Goal: Find specific page/section: Find specific page/section

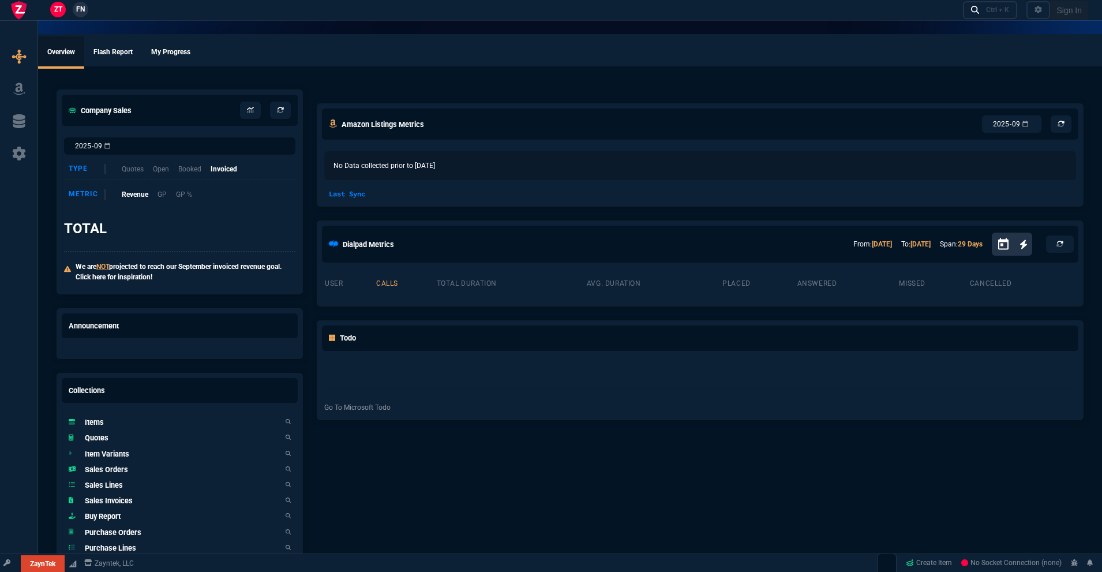
select select "18: totals"
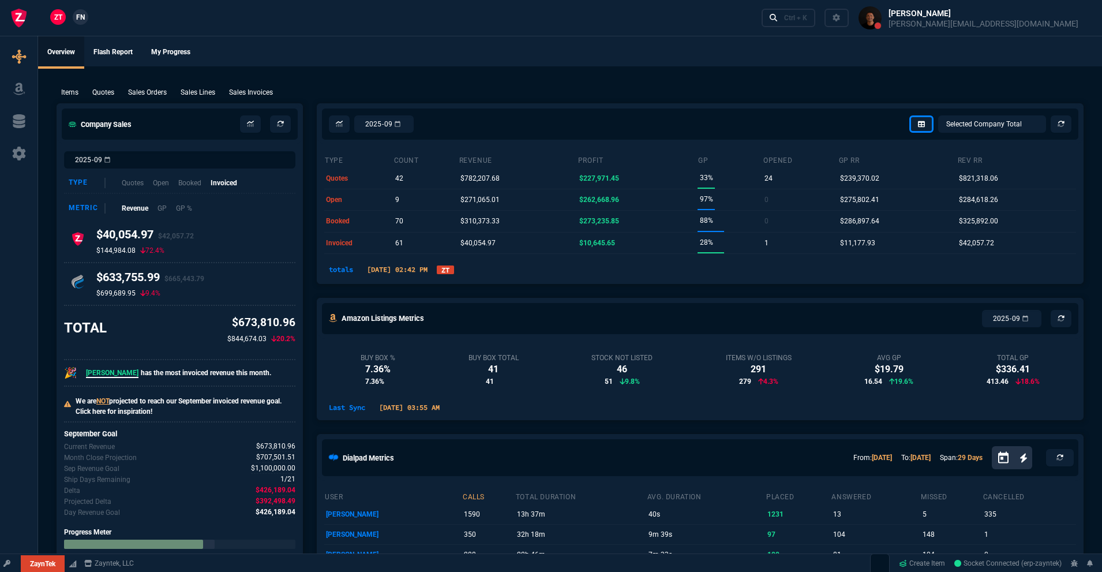
click at [454, 273] on link "ZT" at bounding box center [445, 269] width 17 height 9
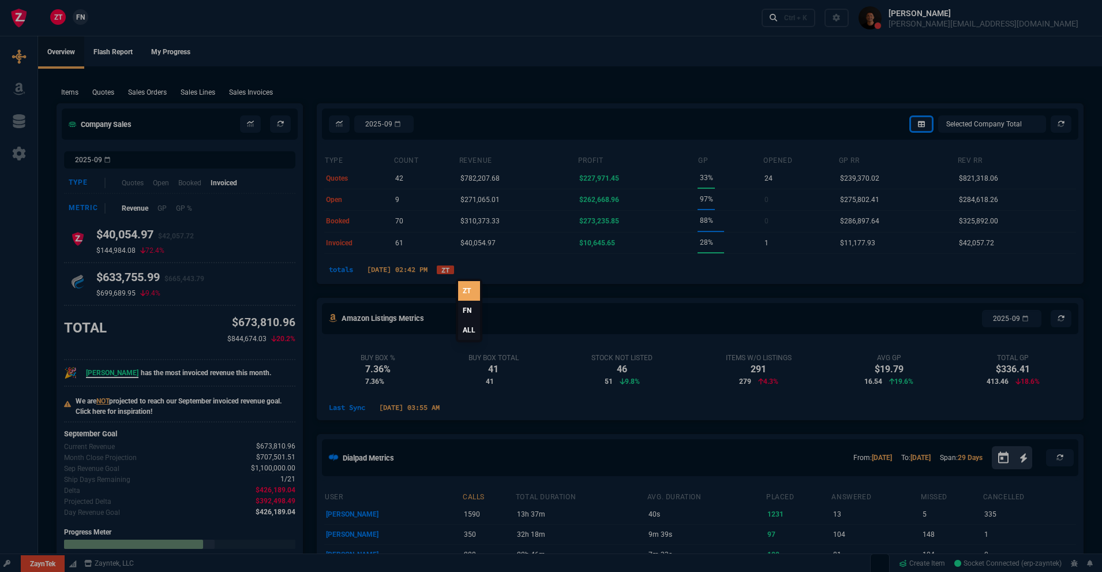
click at [468, 332] on link "ALL" at bounding box center [469, 330] width 22 height 20
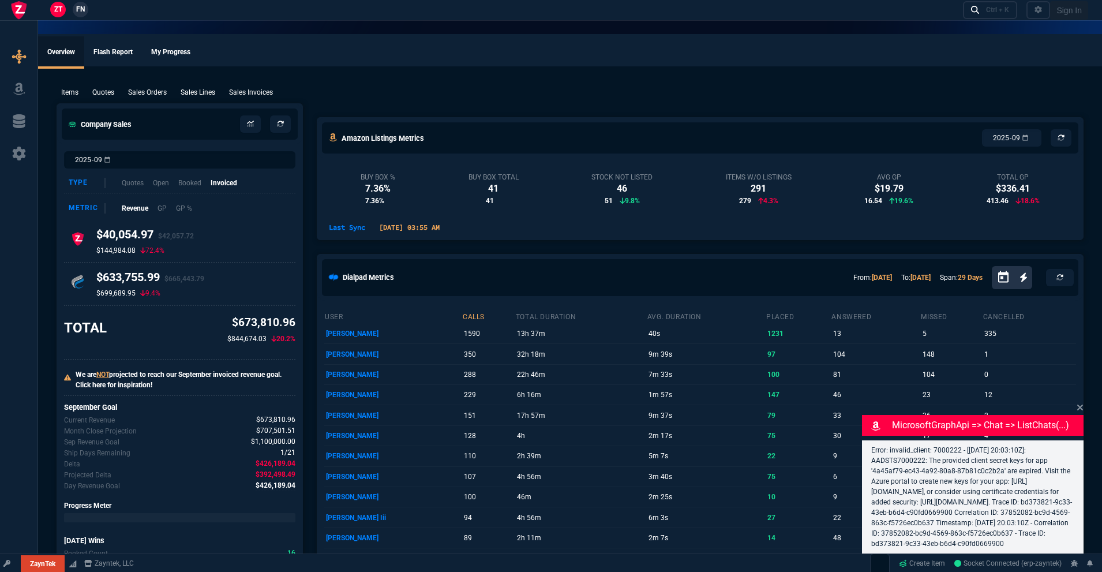
select select "18: totals"
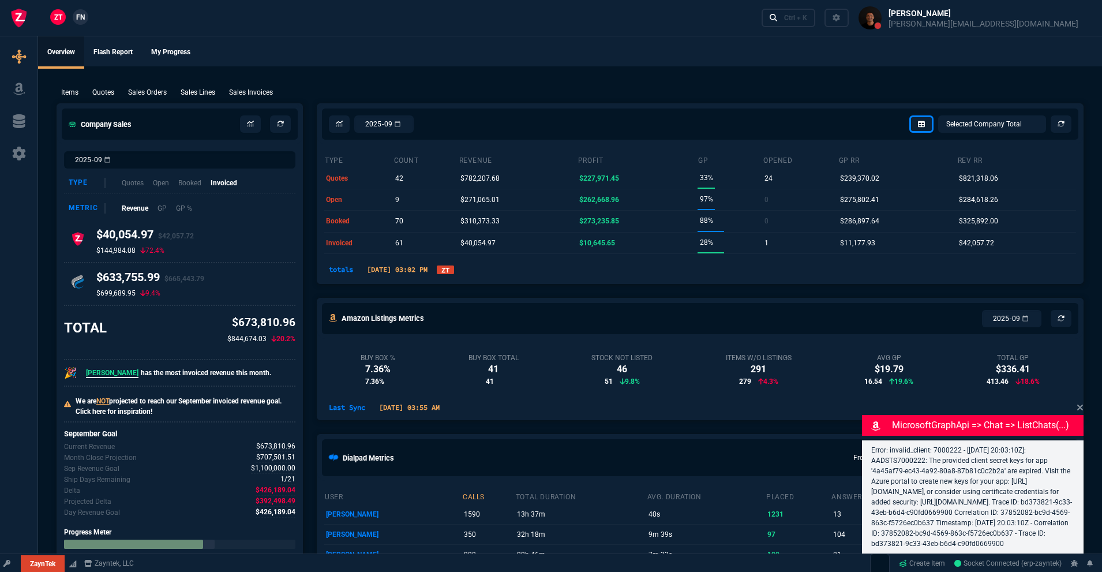
click at [454, 271] on link "ZT" at bounding box center [445, 269] width 17 height 9
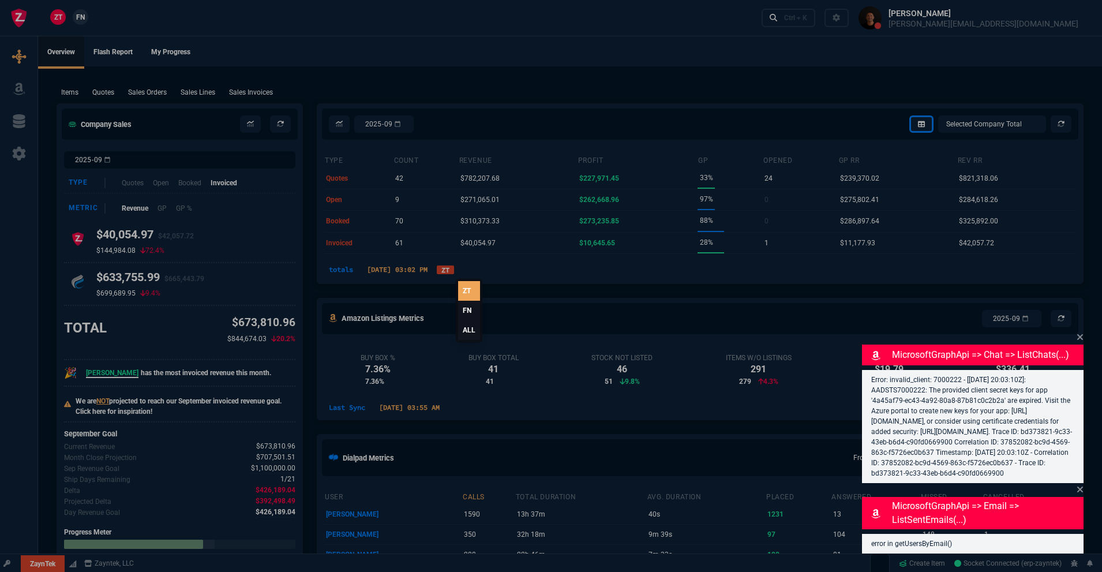
click at [473, 330] on link "ALL" at bounding box center [469, 330] width 22 height 20
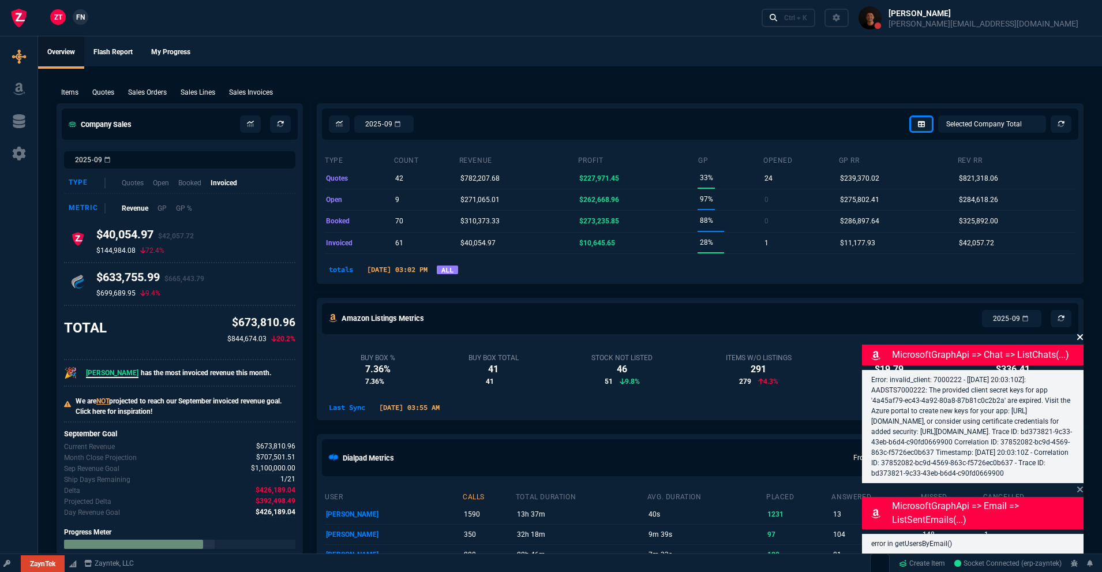
click at [1080, 332] on icon at bounding box center [1079, 336] width 7 height 9
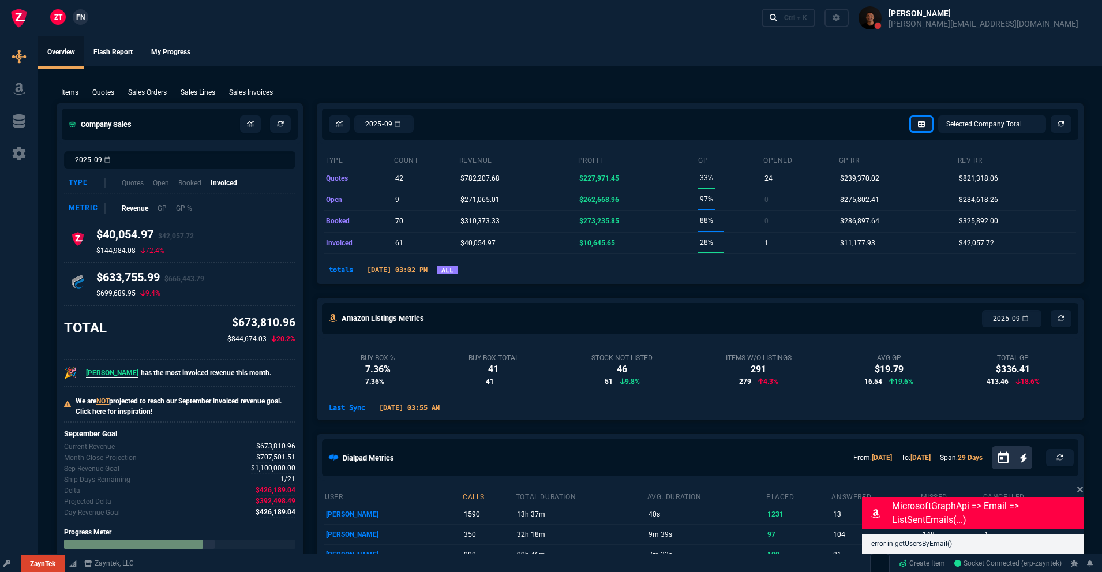
drag, startPoint x: 1078, startPoint y: 487, endPoint x: 992, endPoint y: 474, distance: 87.5
click at [1078, 487] on icon at bounding box center [1080, 489] width 6 height 6
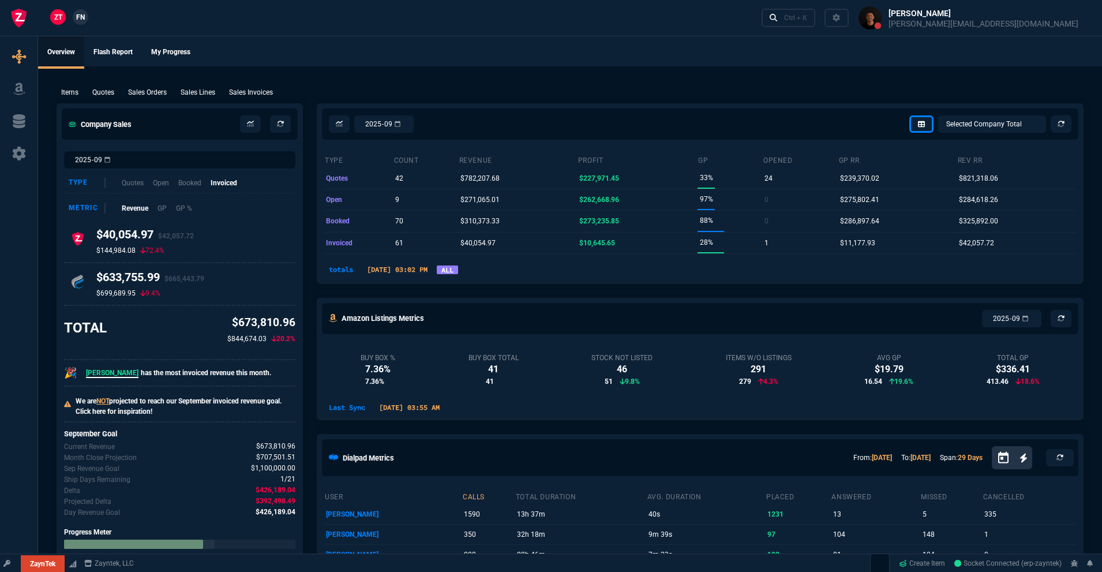
click at [458, 271] on link "ALL" at bounding box center [447, 269] width 21 height 9
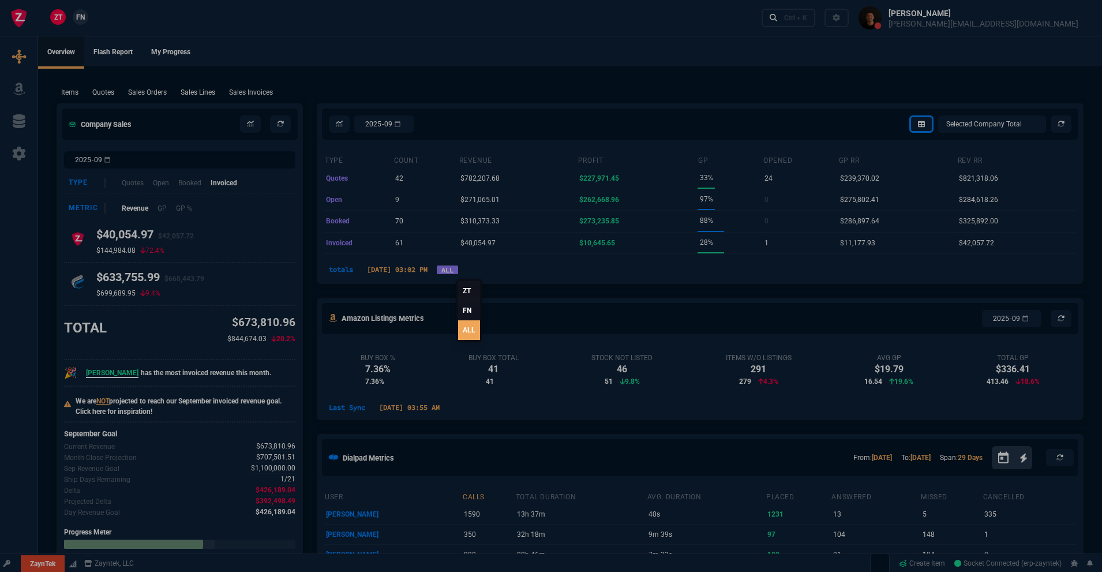
click at [462, 314] on link "FN" at bounding box center [469, 311] width 22 height 20
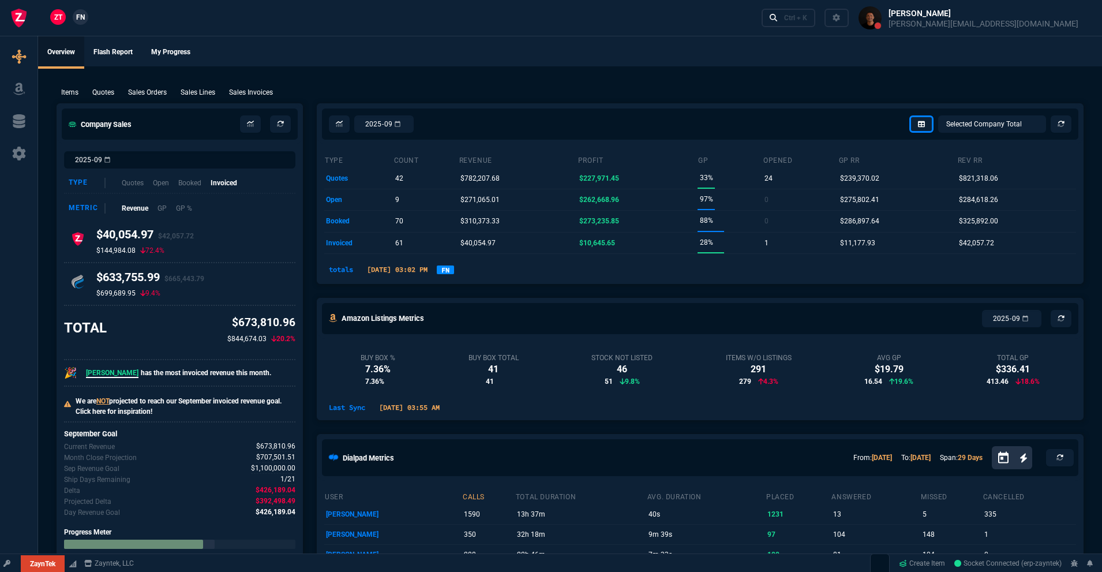
click at [454, 268] on link "FN" at bounding box center [445, 269] width 17 height 9
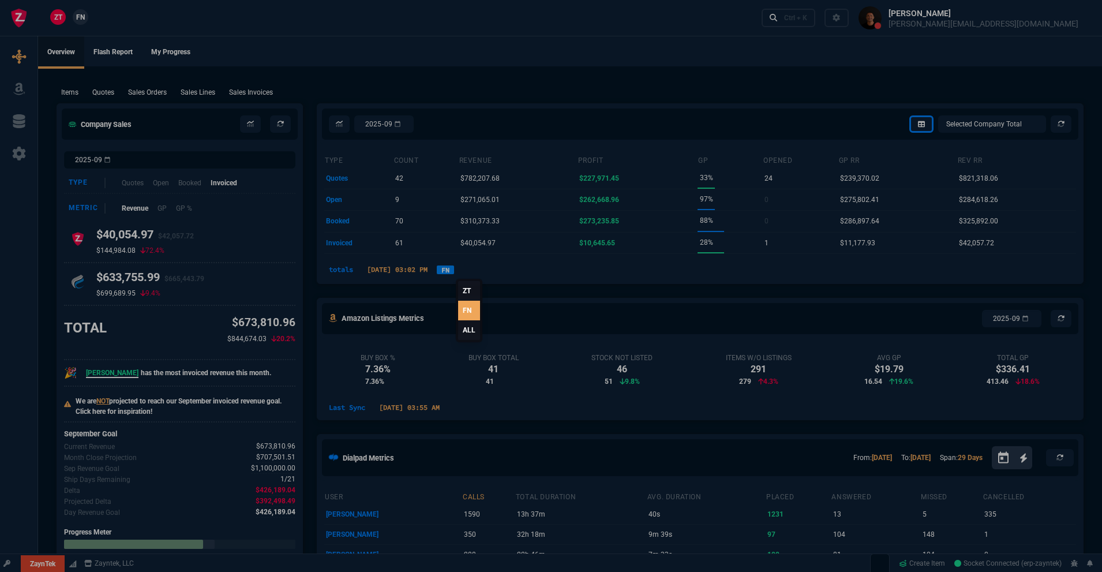
click at [466, 332] on link "ALL" at bounding box center [469, 330] width 22 height 20
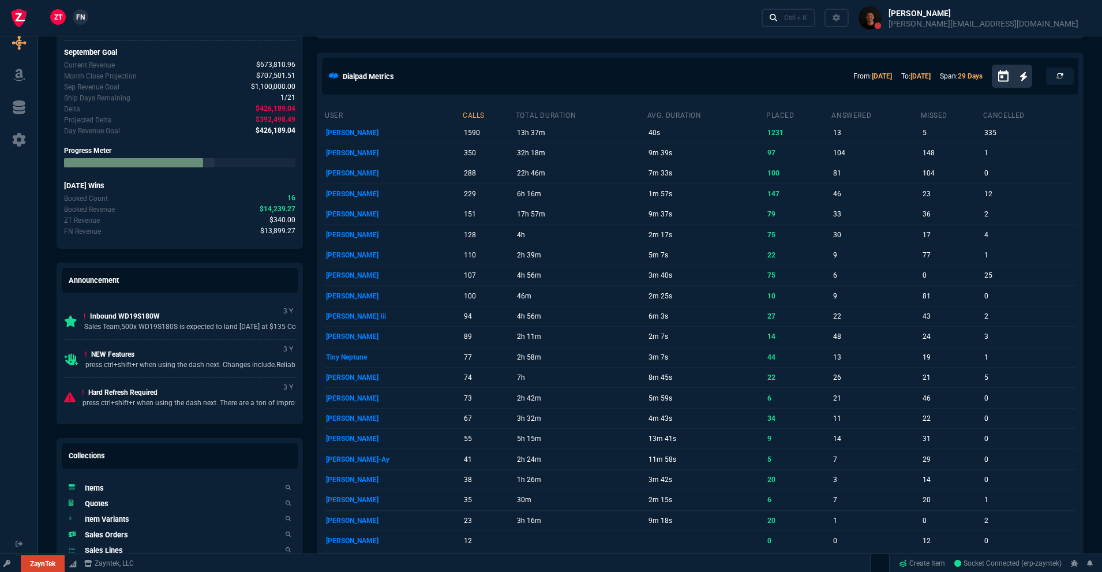
scroll to position [549, 0]
